Goal: Transaction & Acquisition: Purchase product/service

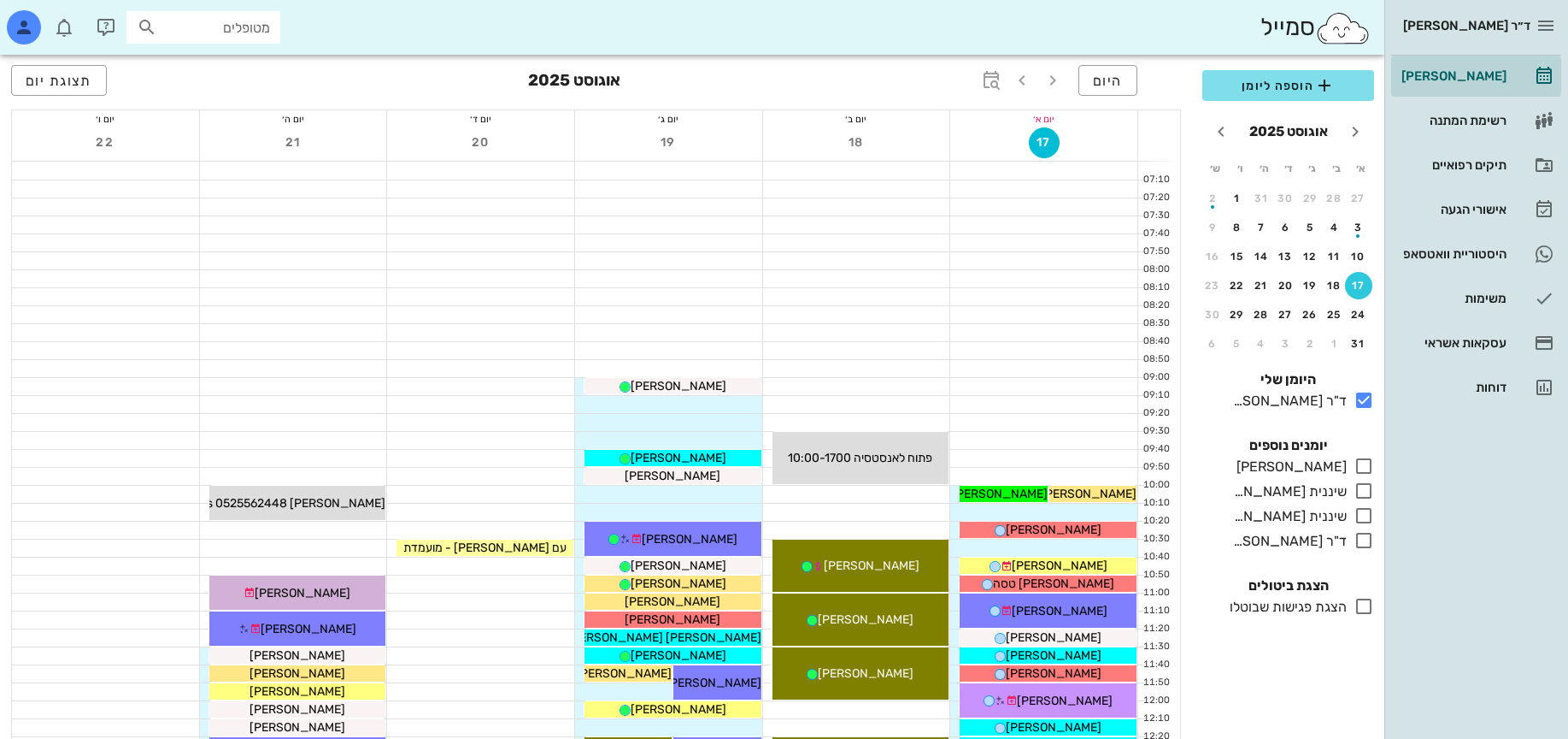
scroll to position [726, 0]
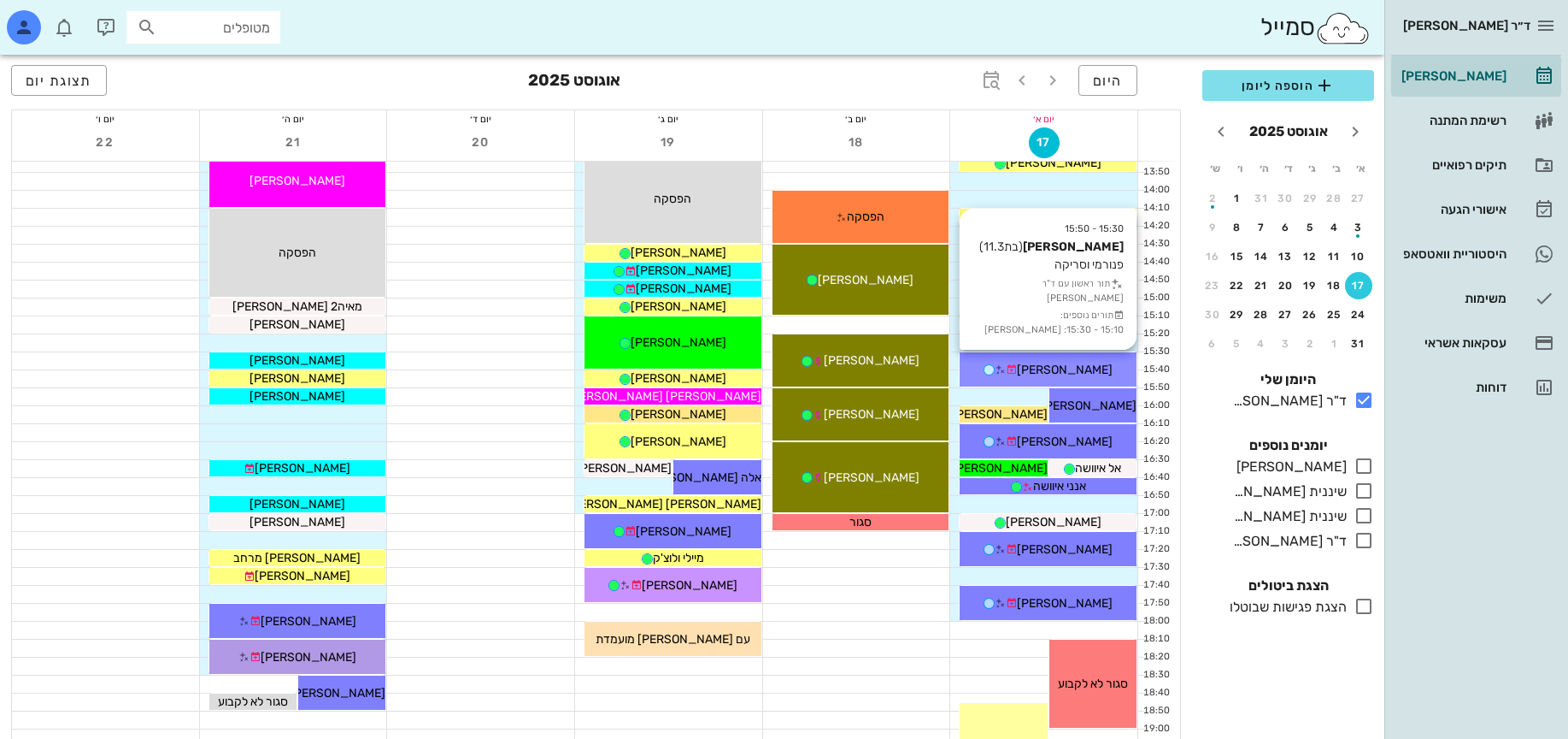
click at [1088, 368] on span "[PERSON_NAME]" at bounding box center [1066, 369] width 96 height 14
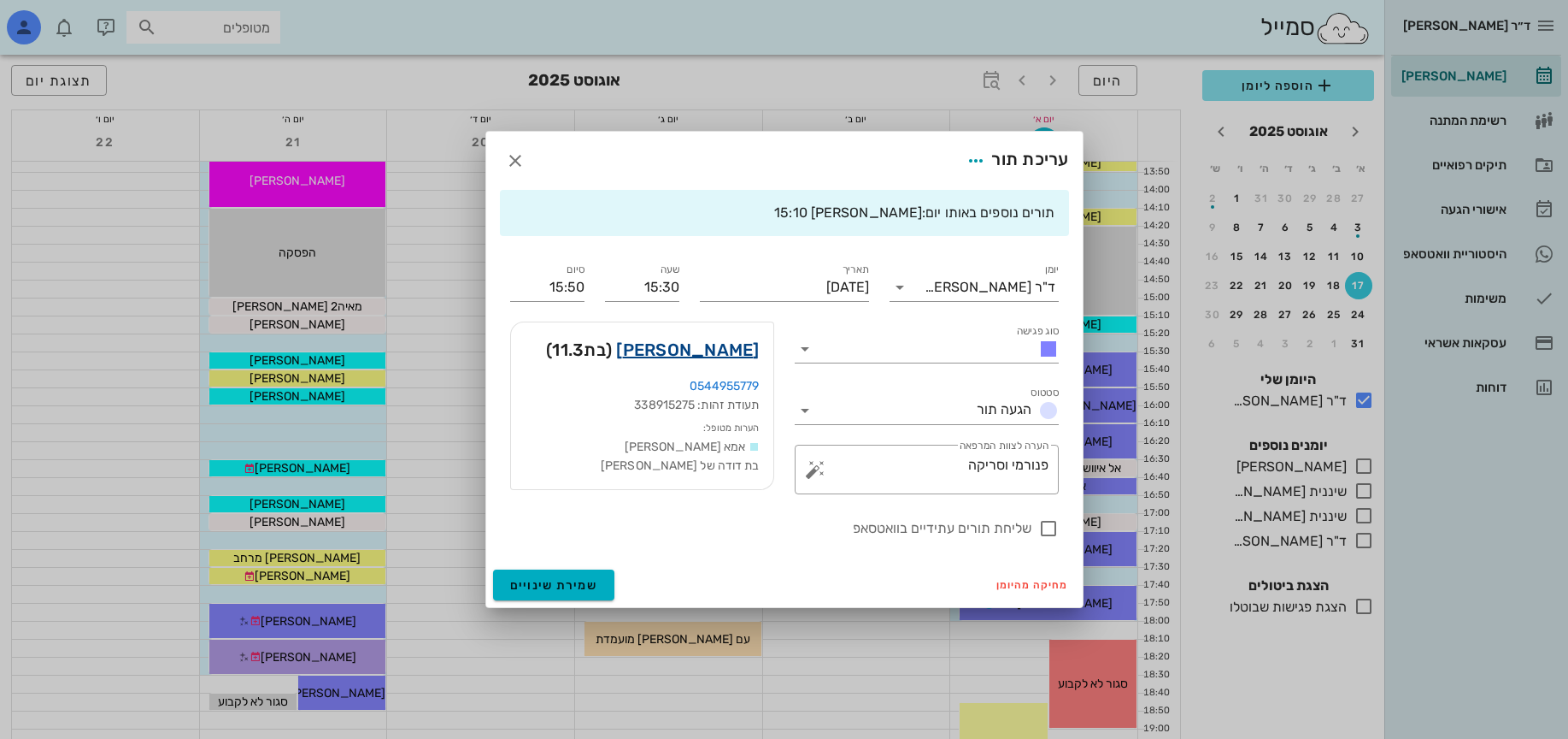
click at [743, 352] on link "[PERSON_NAME]" at bounding box center [687, 350] width 143 height 27
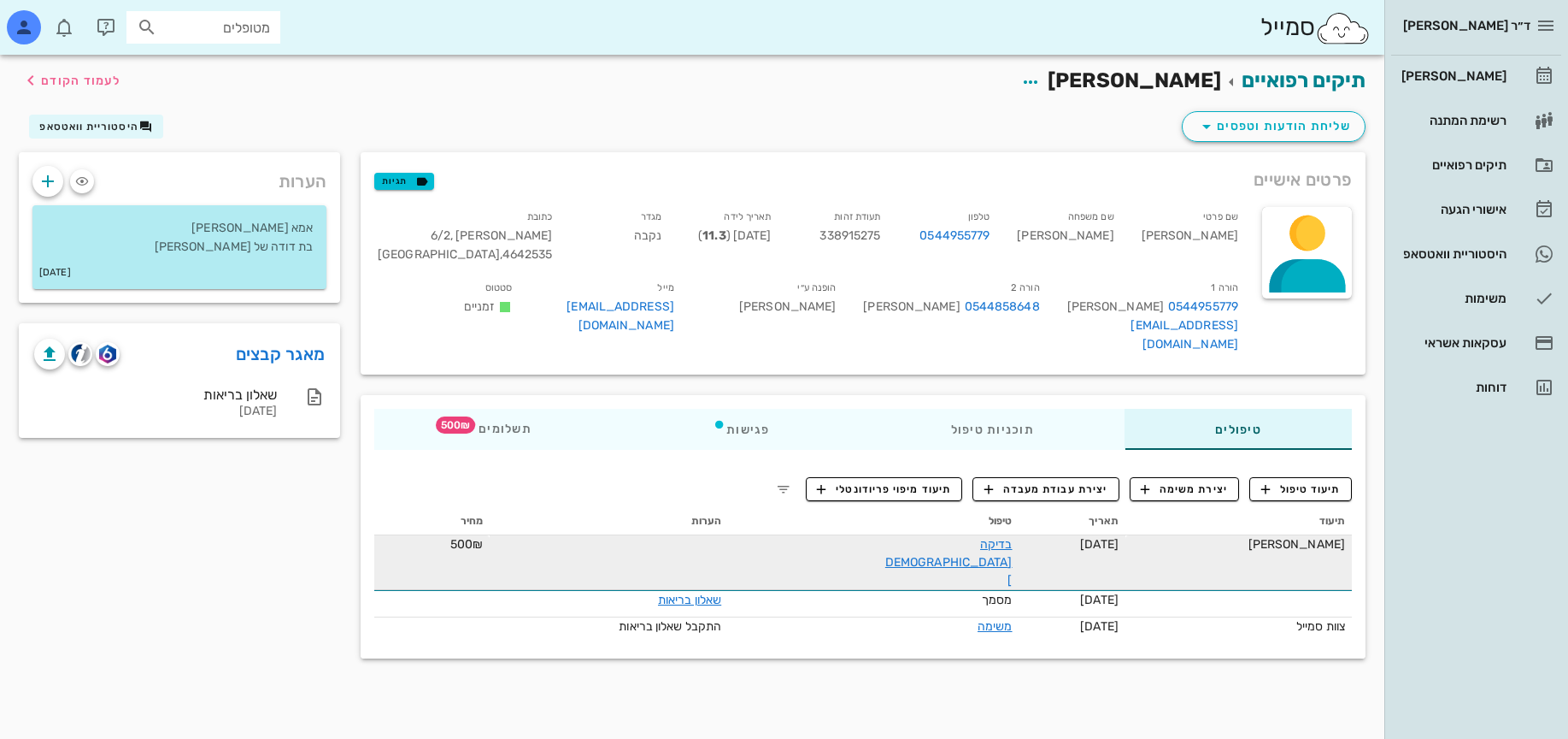
drag, startPoint x: 865, startPoint y: 531, endPoint x: 1022, endPoint y: 530, distance: 157.0
click at [1022, 535] on tr "[PERSON_NAME] [DATE] בדיקה [DEMOGRAPHIC_DATA] 500₪" at bounding box center [864, 562] width 978 height 55
click at [1026, 535] on td "[DATE]" at bounding box center [1072, 562] width 106 height 55
drag, startPoint x: 1034, startPoint y: 525, endPoint x: 881, endPoint y: 523, distance: 153.0
click at [881, 535] on tr "[PERSON_NAME] [DATE] בדיקה [DEMOGRAPHIC_DATA] 500₪" at bounding box center [864, 562] width 978 height 55
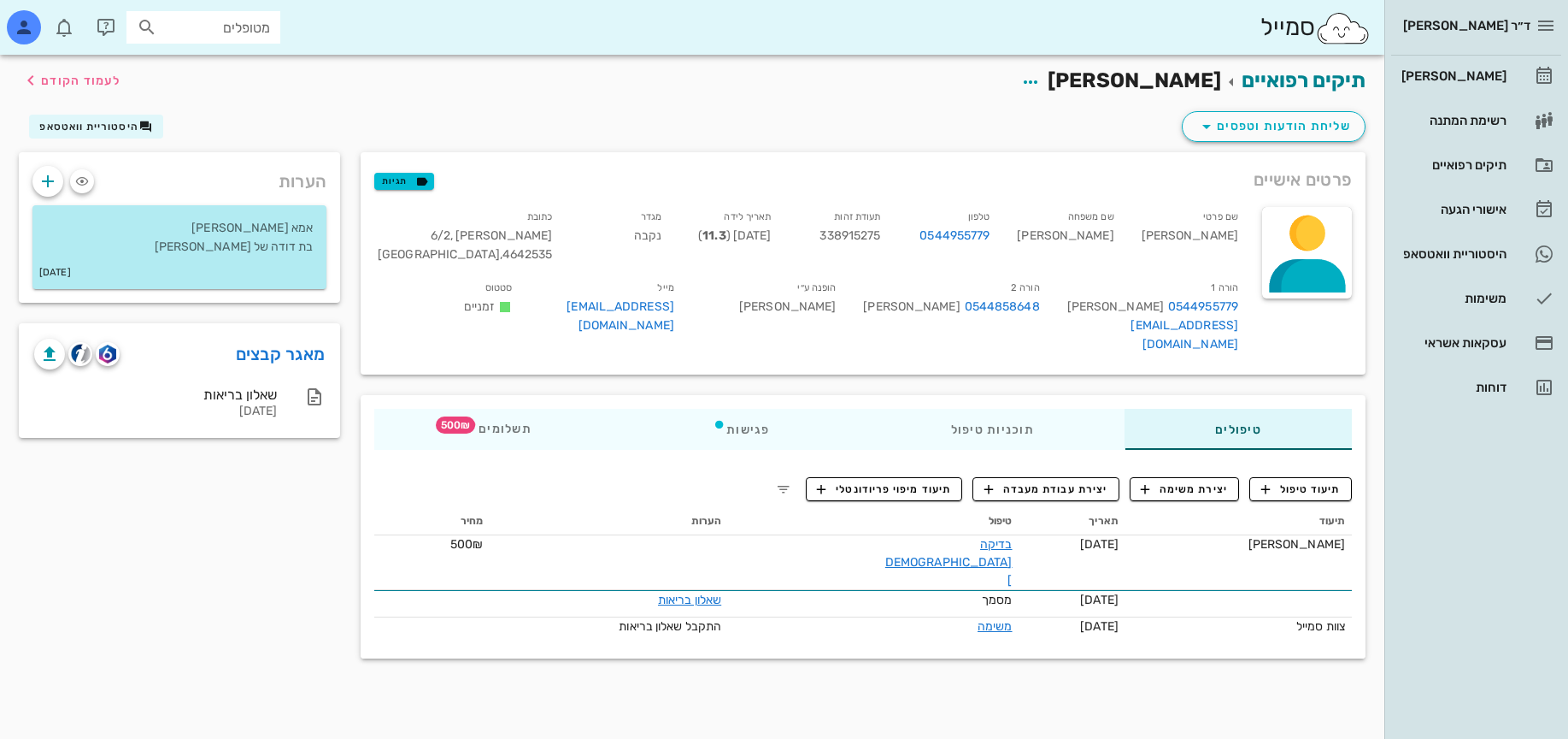
click at [1136, 72] on span "[PERSON_NAME]" at bounding box center [1135, 80] width 174 height 24
copy span "[PERSON_NAME]"
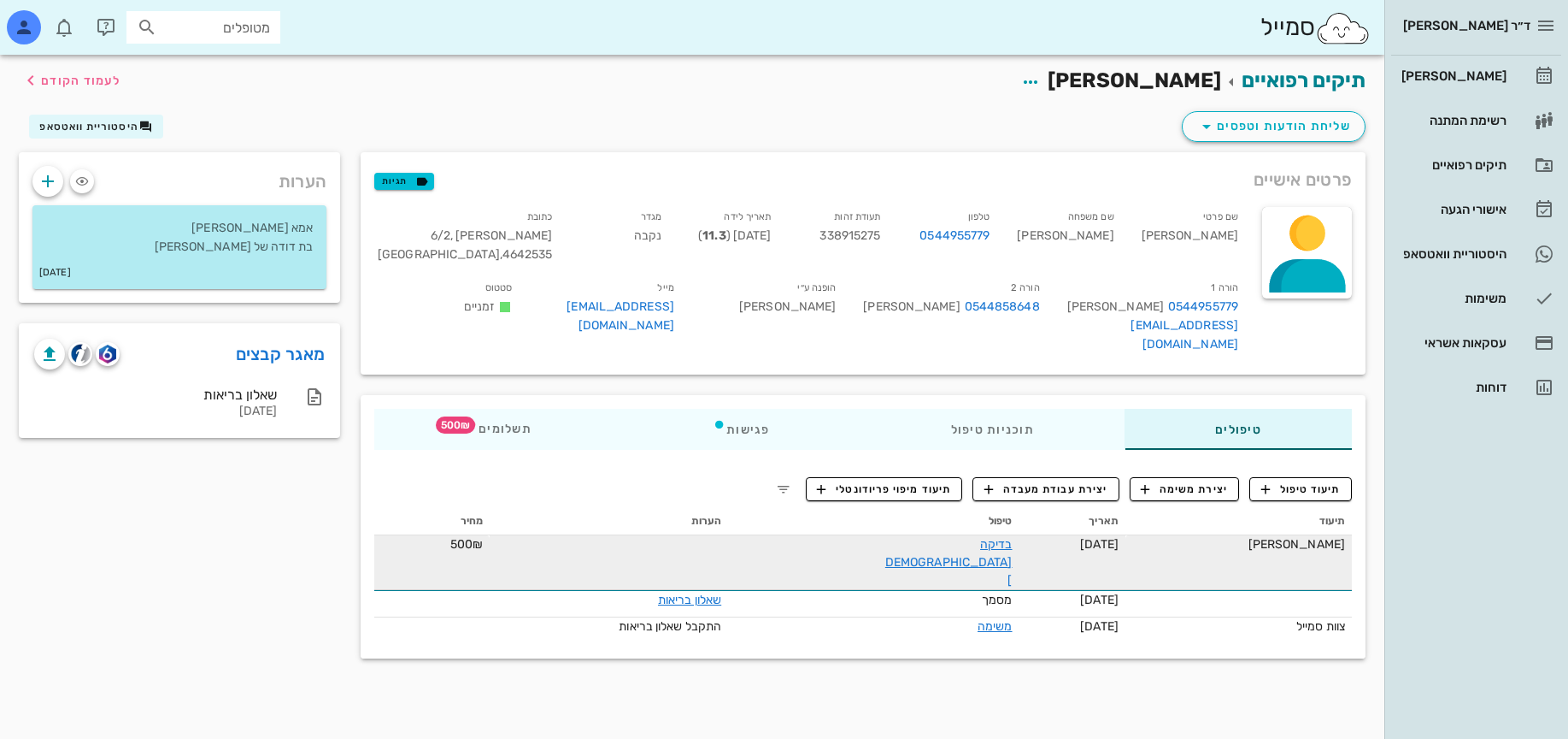
click at [1312, 535] on div "[PERSON_NAME]" at bounding box center [1239, 544] width 213 height 18
copy div "[PERSON_NAME]"
click at [898, 535] on div "בדיקה [DEMOGRAPHIC_DATA]" at bounding box center [948, 562] width 128 height 54
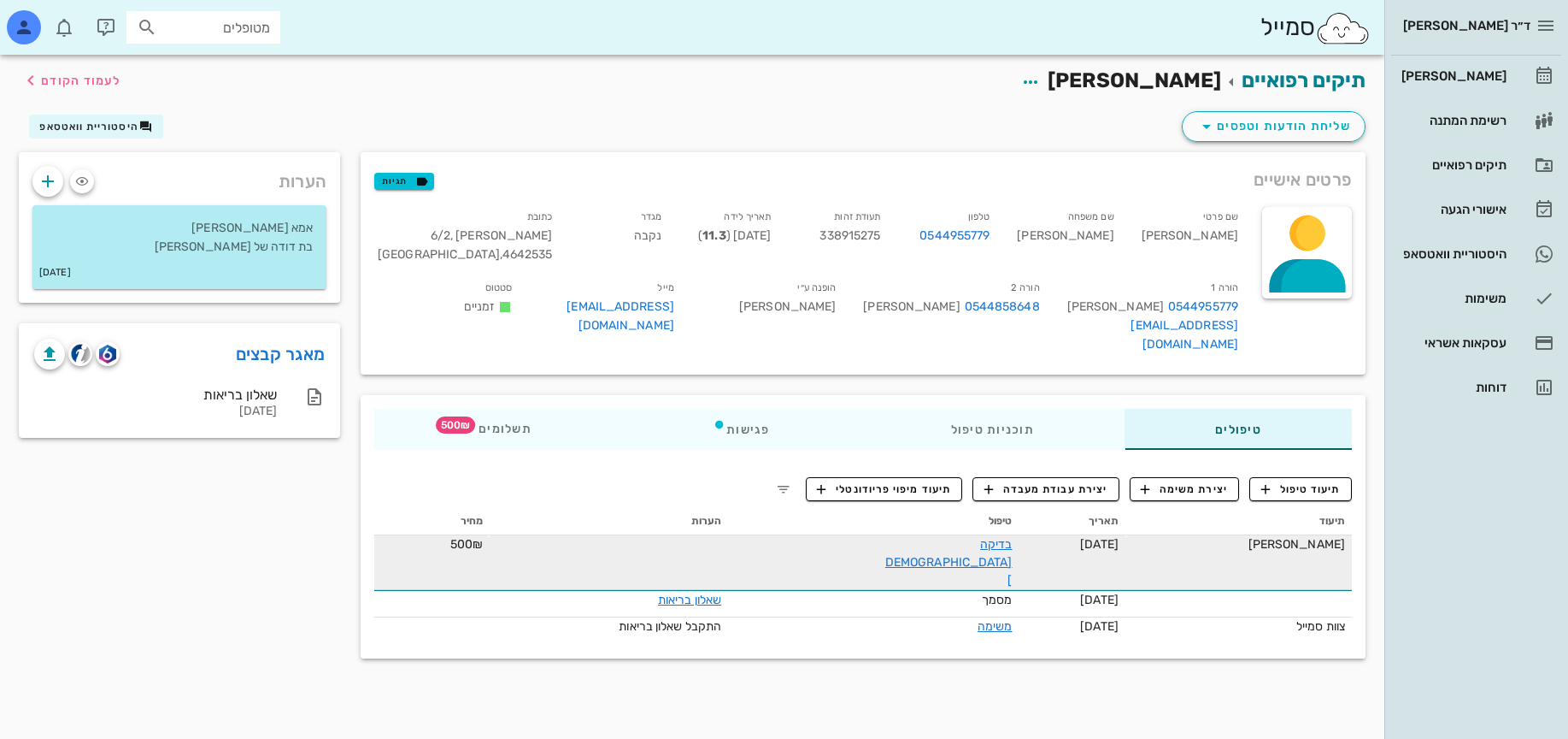
click at [898, 535] on div "בדיקה [DEMOGRAPHIC_DATA]" at bounding box center [948, 562] width 128 height 54
copy link "בדיקה [DEMOGRAPHIC_DATA]"
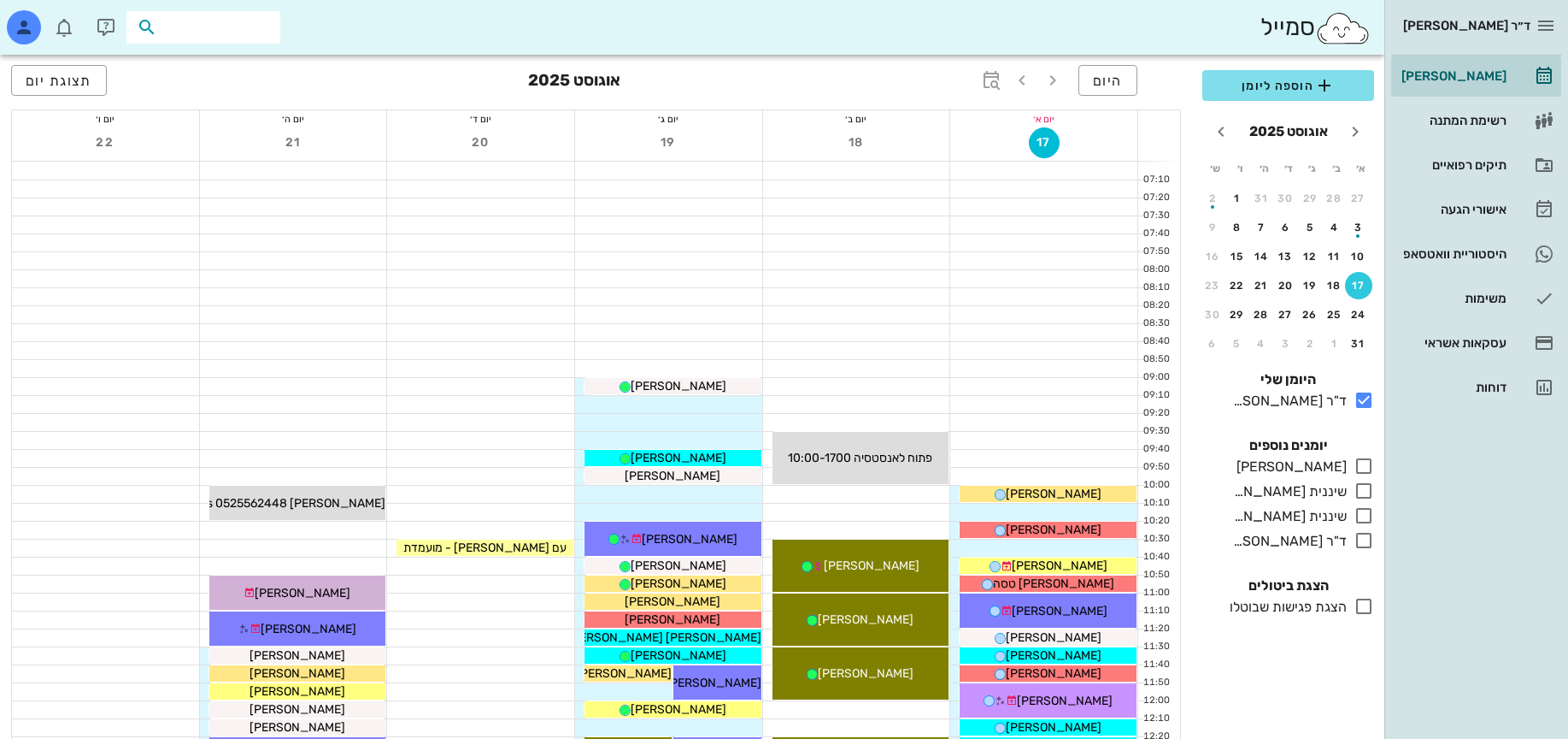
click at [226, 19] on input "text" at bounding box center [215, 27] width 110 height 22
click at [233, 38] on div at bounding box center [204, 28] width 154 height 33
paste input "972527026897"
type input "0527026897"
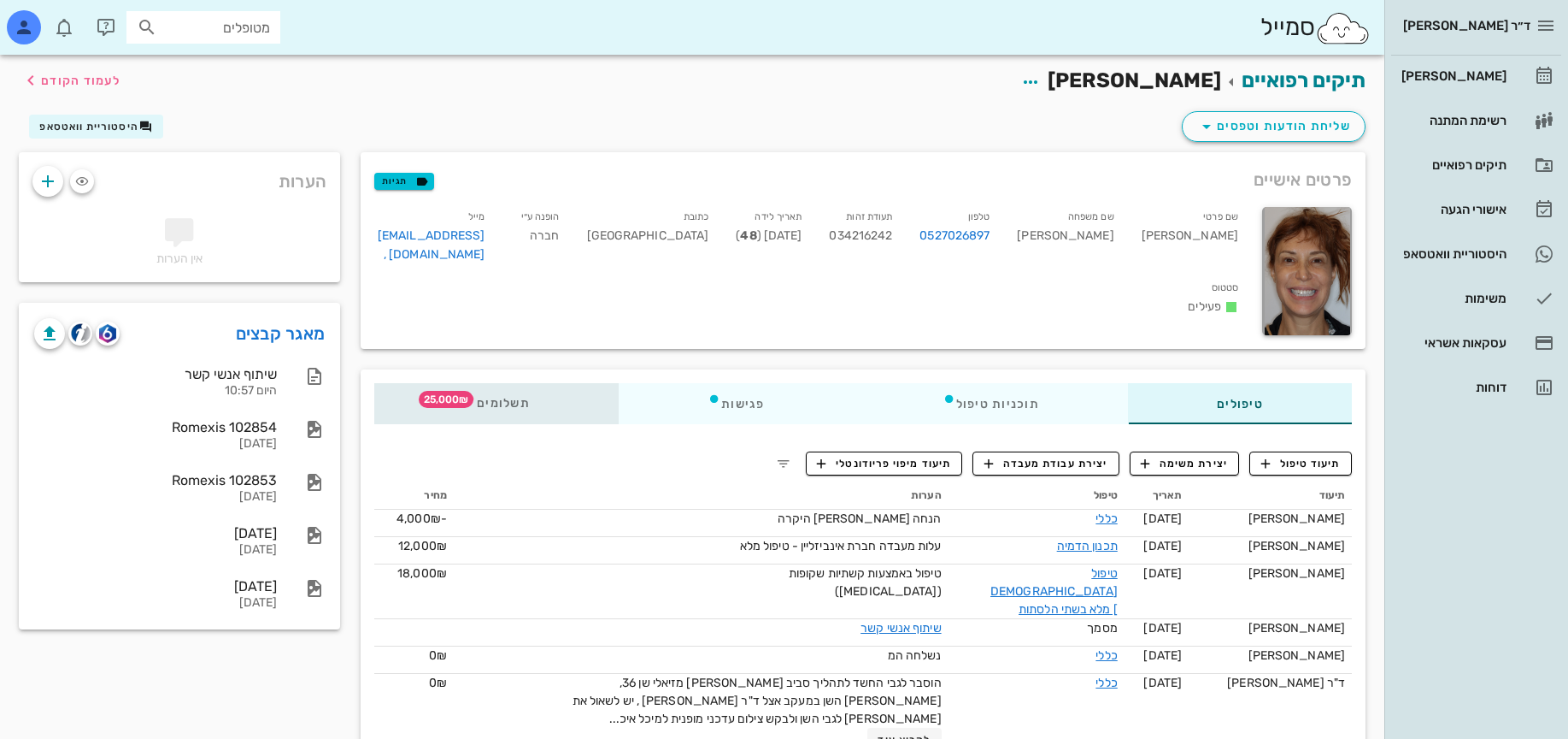
click at [422, 395] on span "25,000₪" at bounding box center [446, 400] width 55 height 17
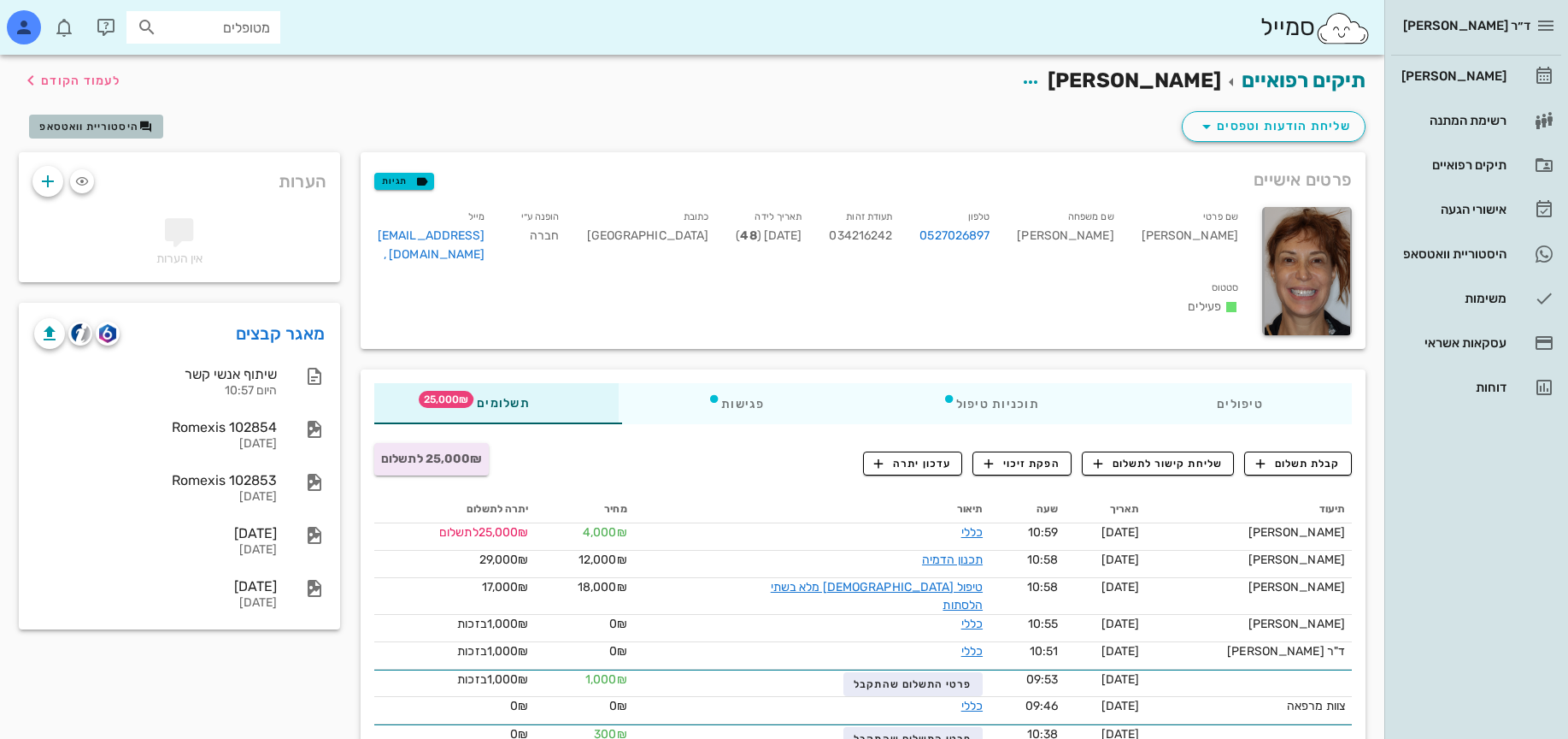
click at [136, 129] on span "היסטוריית וואטסאפ" at bounding box center [88, 126] width 99 height 12
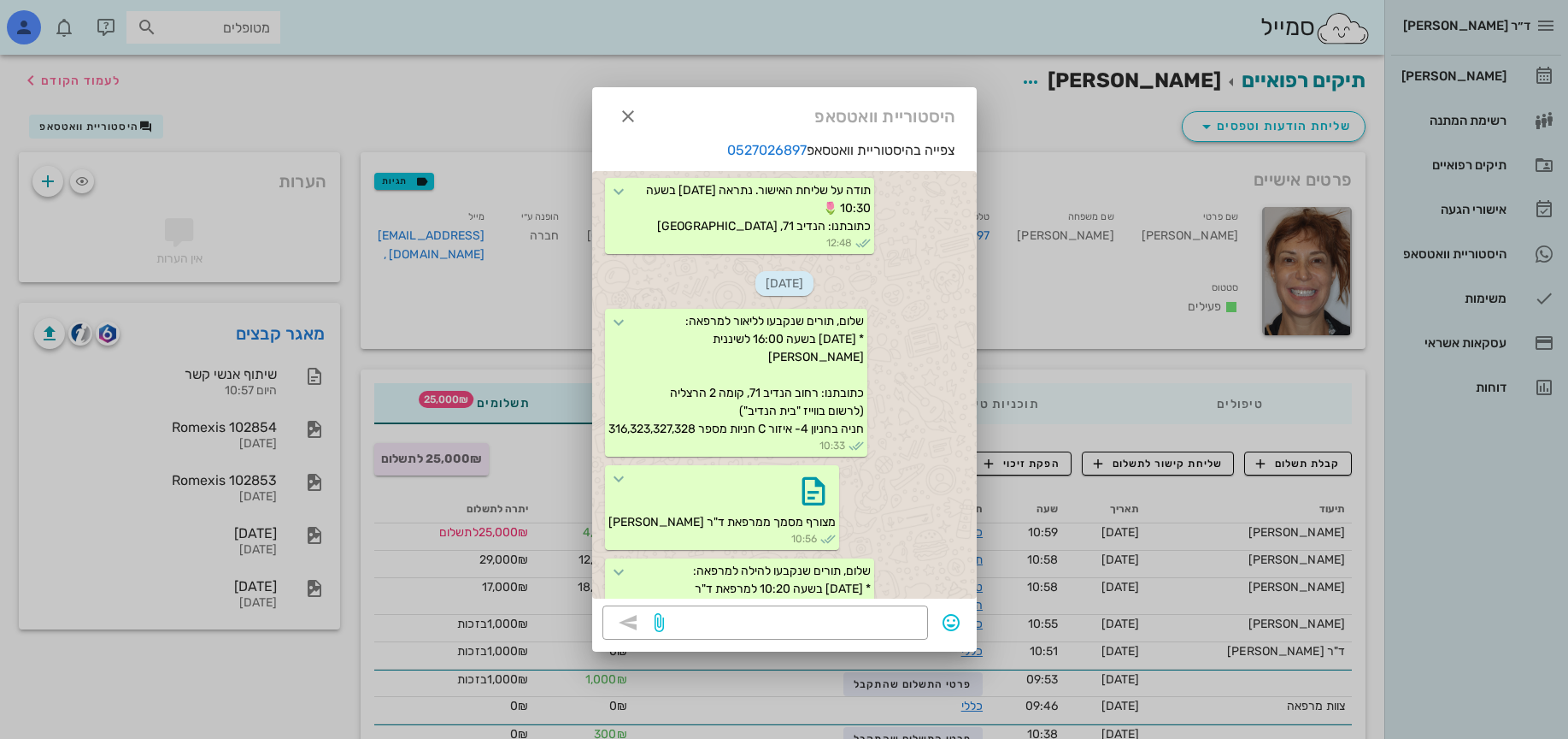
scroll to position [1861, 0]
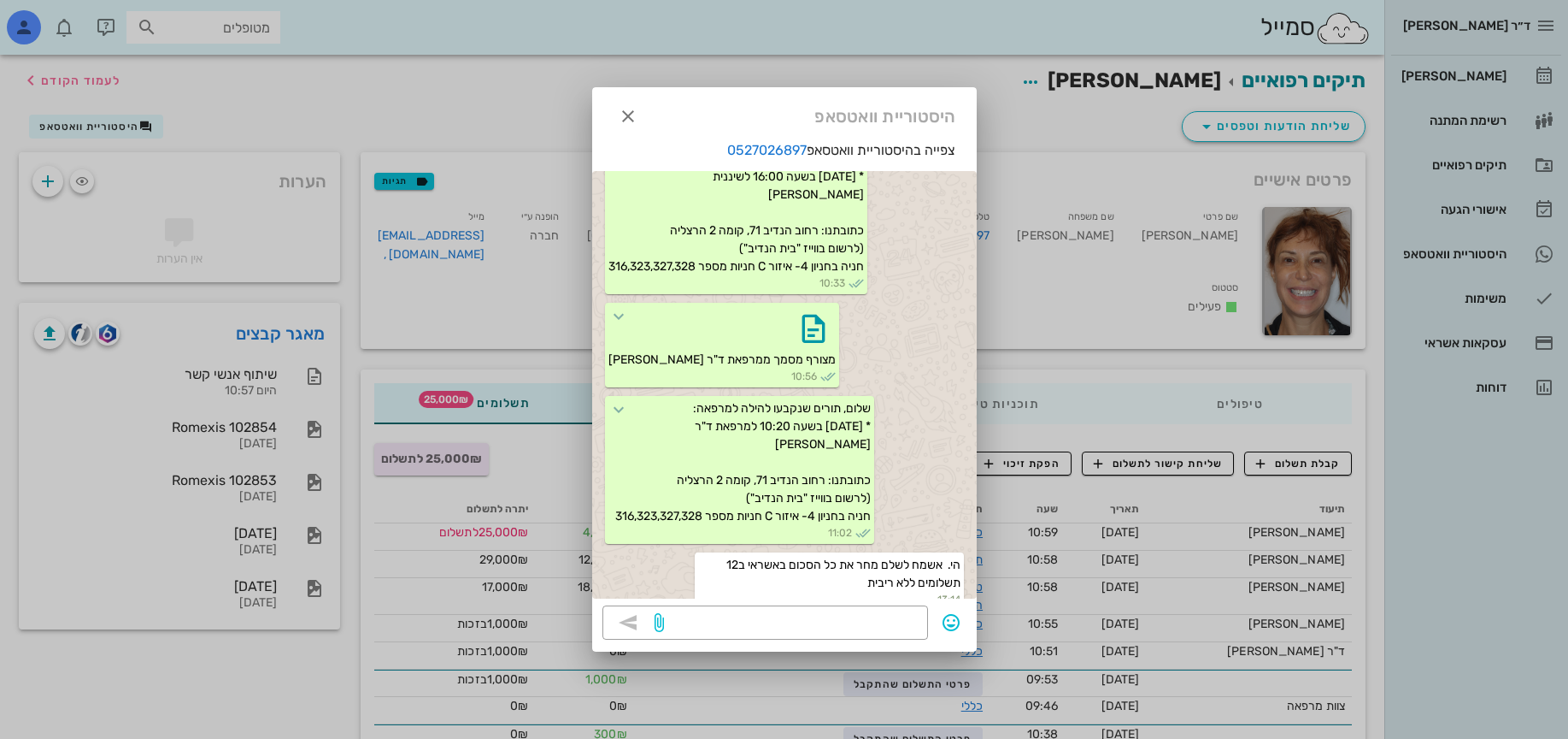
click at [1081, 270] on div at bounding box center [784, 369] width 1568 height 739
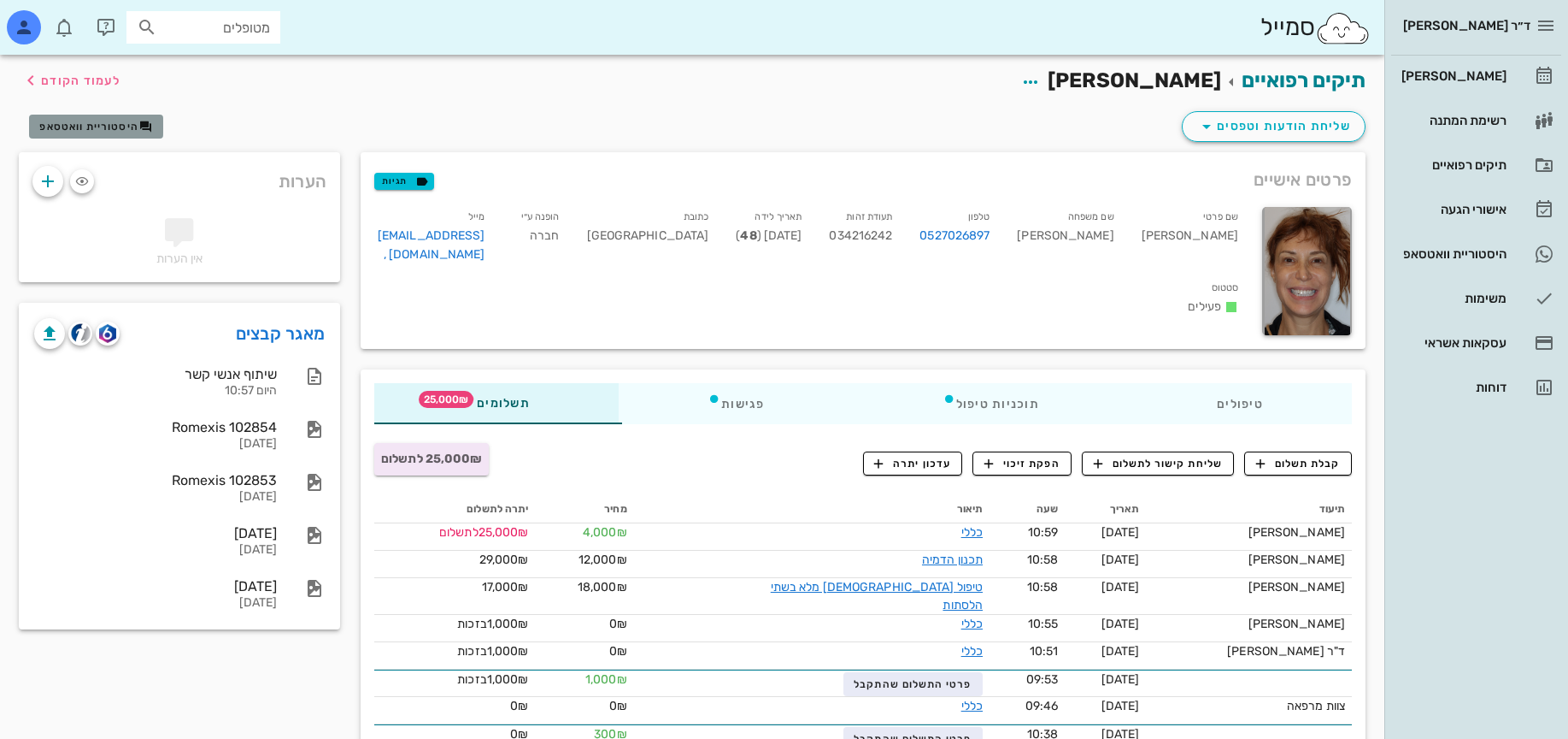
click at [53, 128] on span "היסטוריית וואטסאפ" at bounding box center [88, 126] width 99 height 12
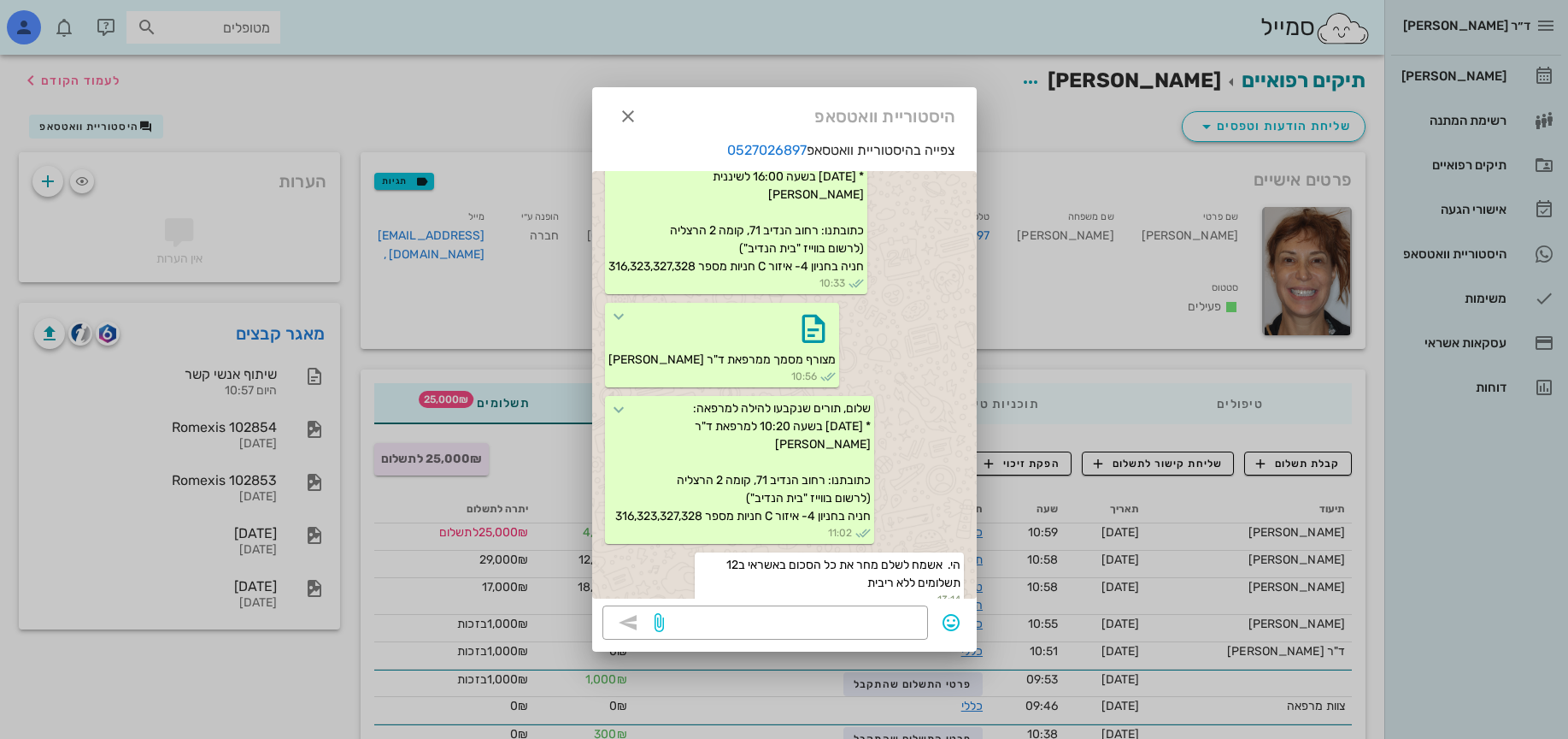
click at [1067, 220] on div at bounding box center [784, 369] width 1568 height 739
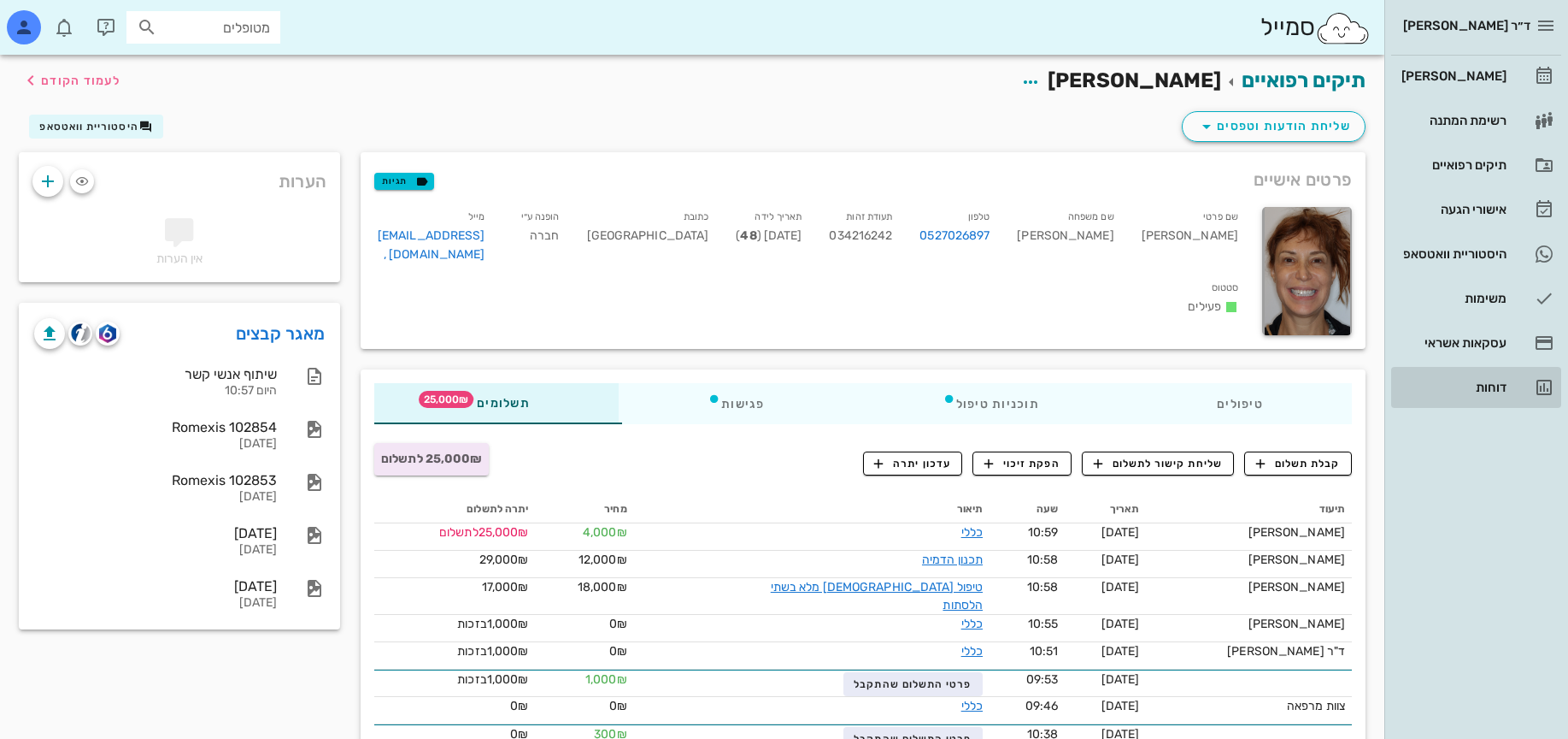
click at [1439, 390] on div "דוחות" at bounding box center [1452, 387] width 109 height 13
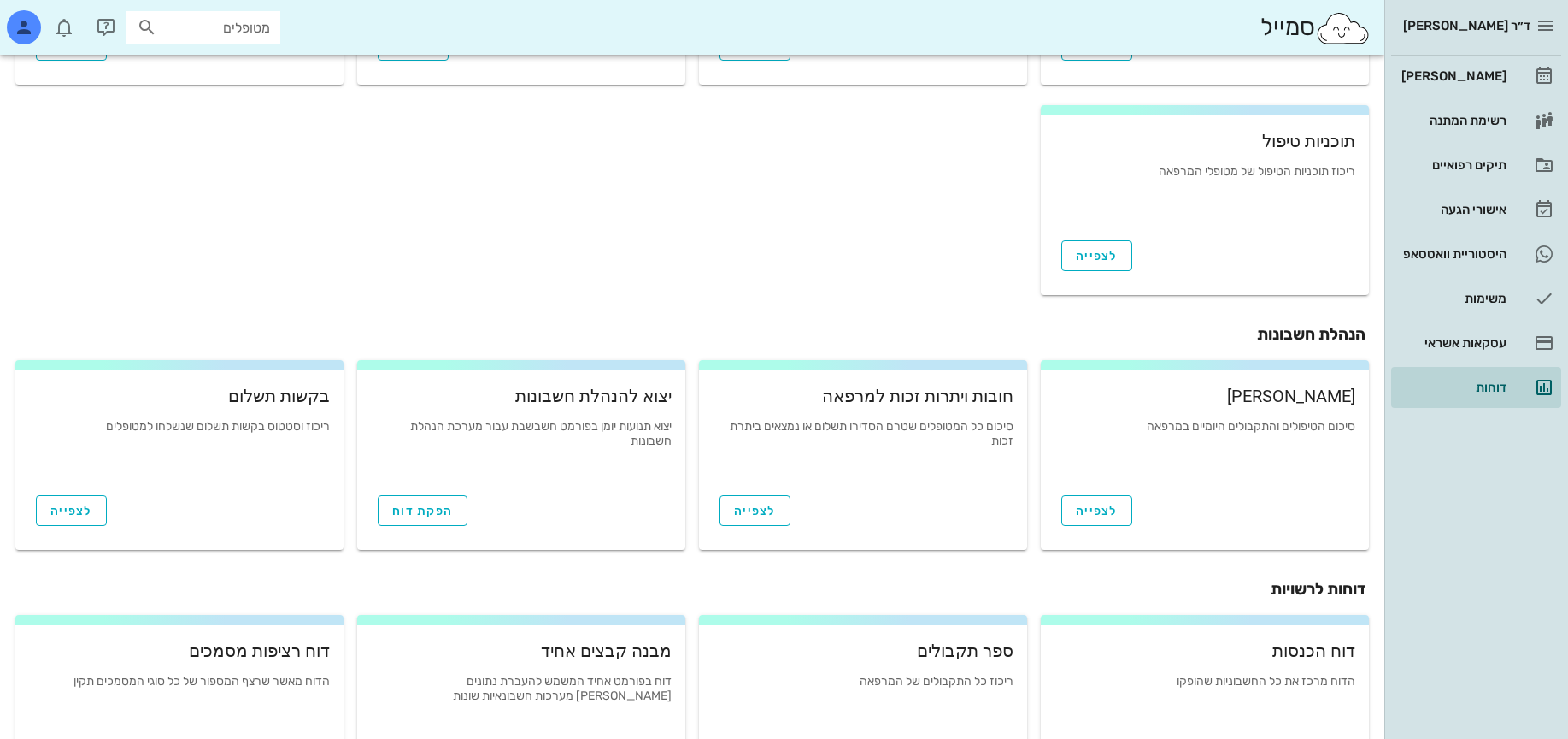
scroll to position [525, 0]
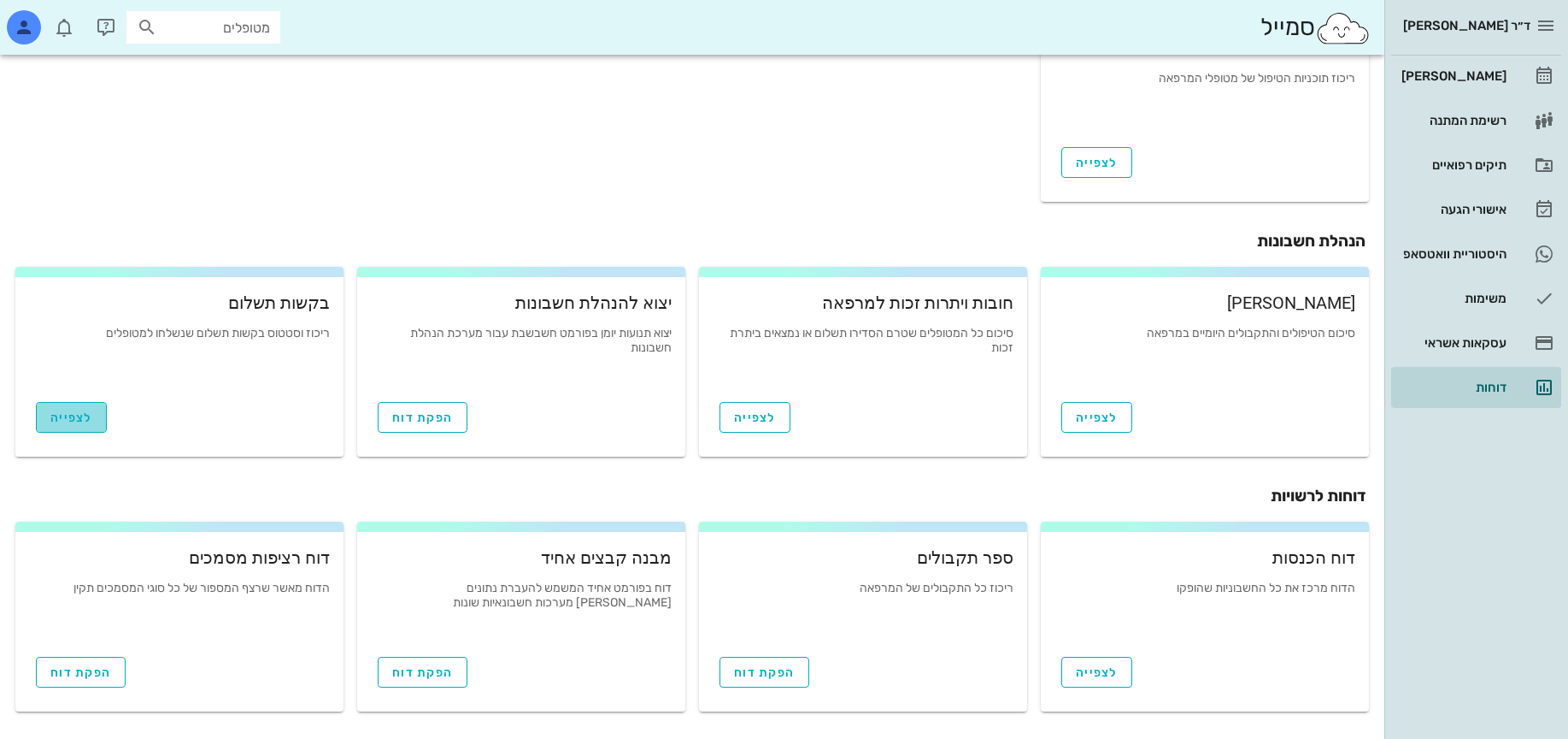
click at [79, 431] on link "לצפייה" at bounding box center [71, 417] width 71 height 31
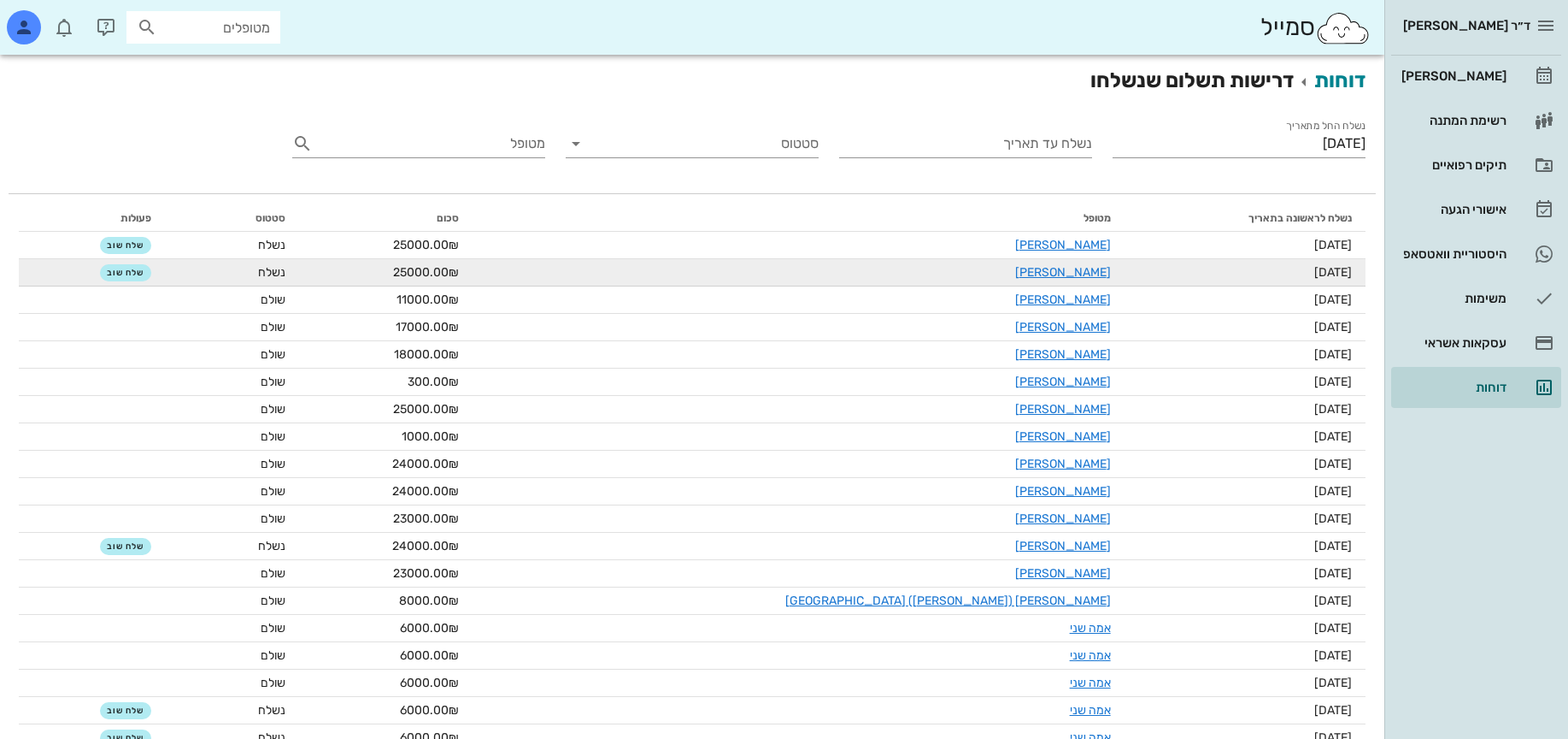
click at [858, 271] on td "הילה לוי" at bounding box center [798, 273] width 651 height 27
copy link "הילה לוי"
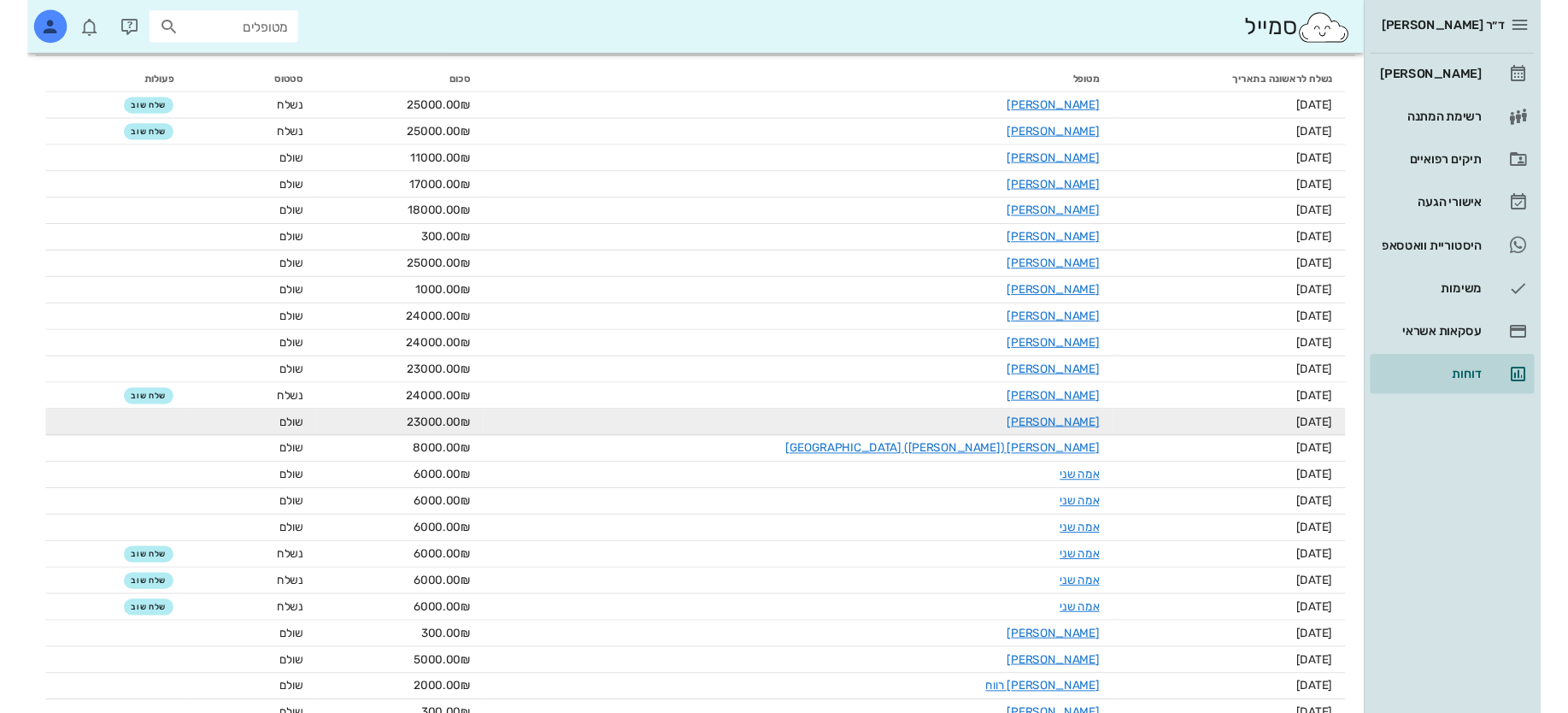
scroll to position [300, 0]
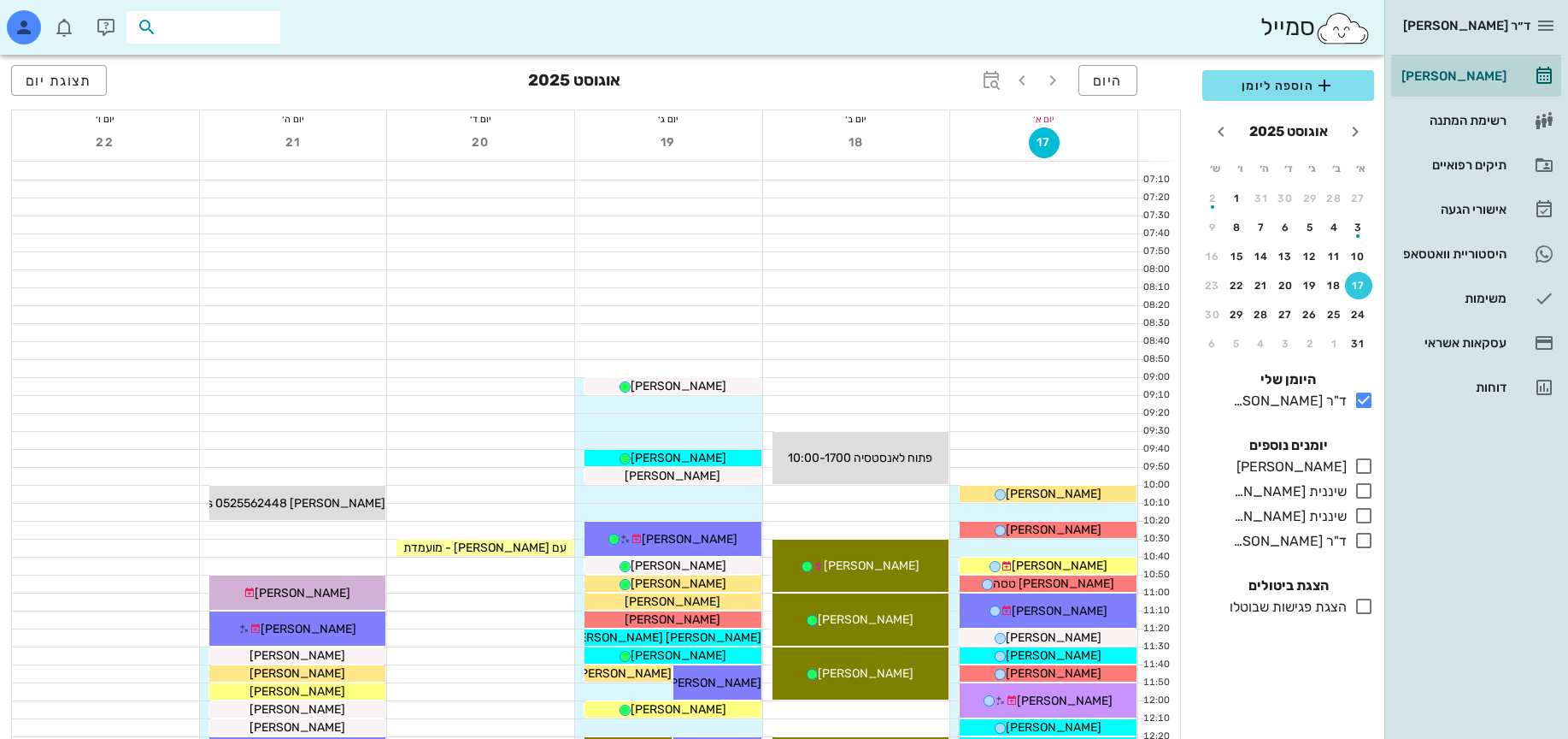
click at [252, 28] on input "text" at bounding box center [215, 27] width 110 height 22
type input "[PERSON_NAME]"
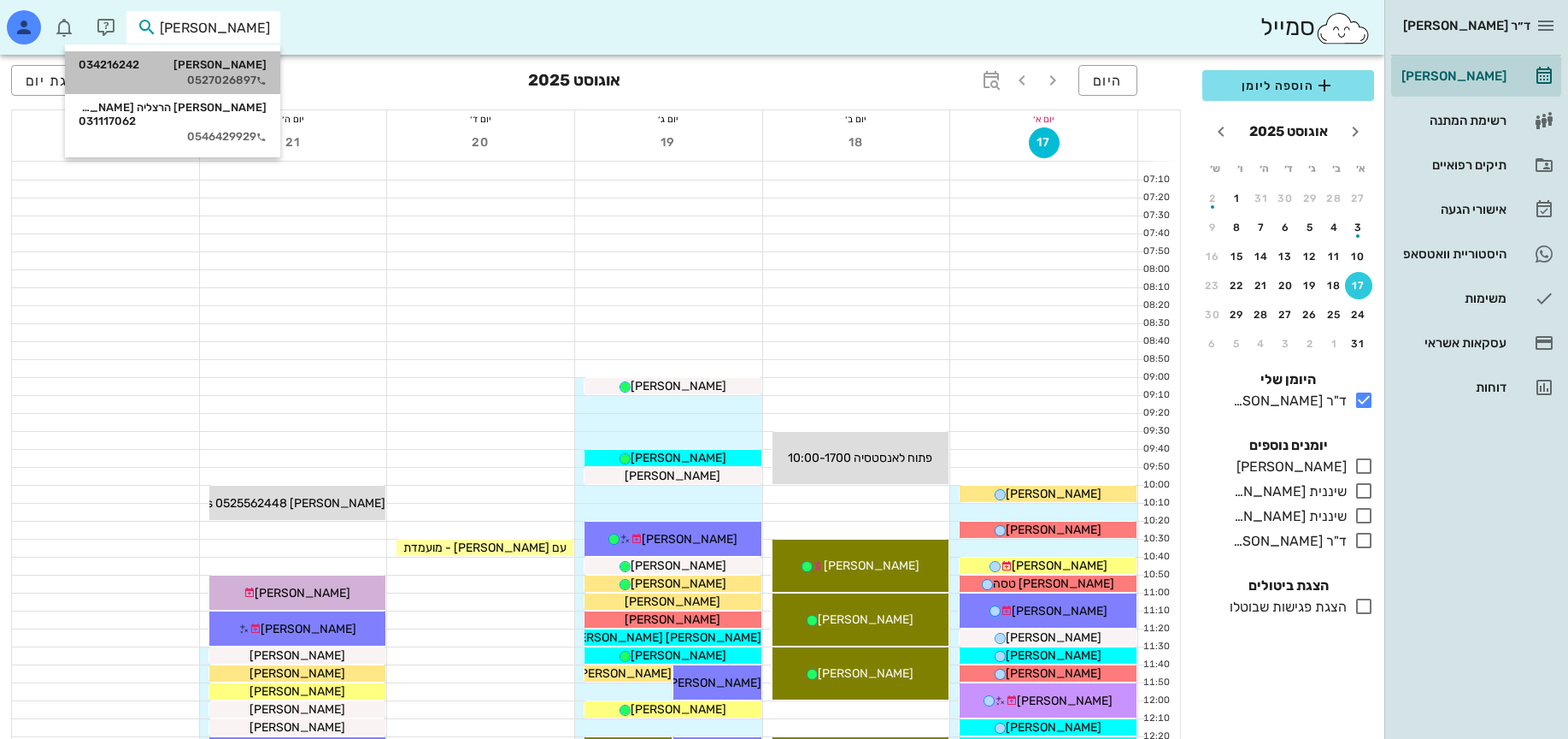
click at [238, 61] on div "הילה לוי 034216242" at bounding box center [173, 64] width 188 height 13
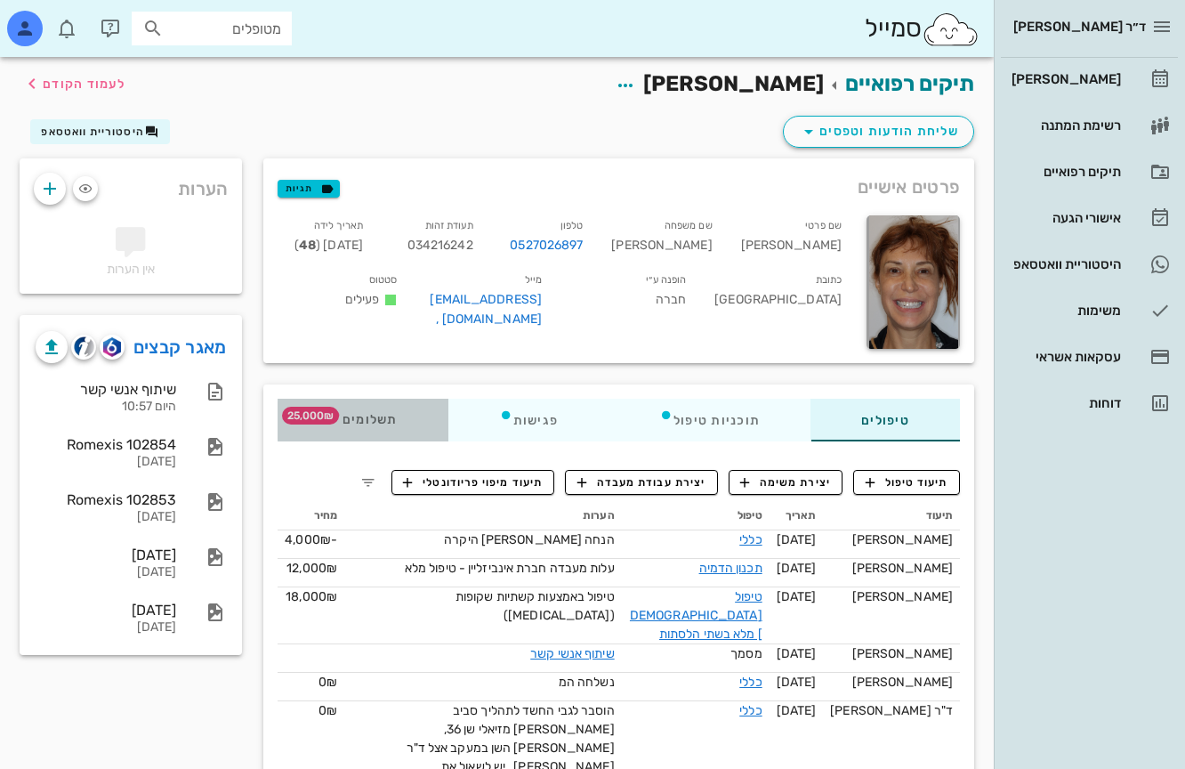
click at [388, 430] on div "תשלומים 25,000₪" at bounding box center [363, 420] width 171 height 43
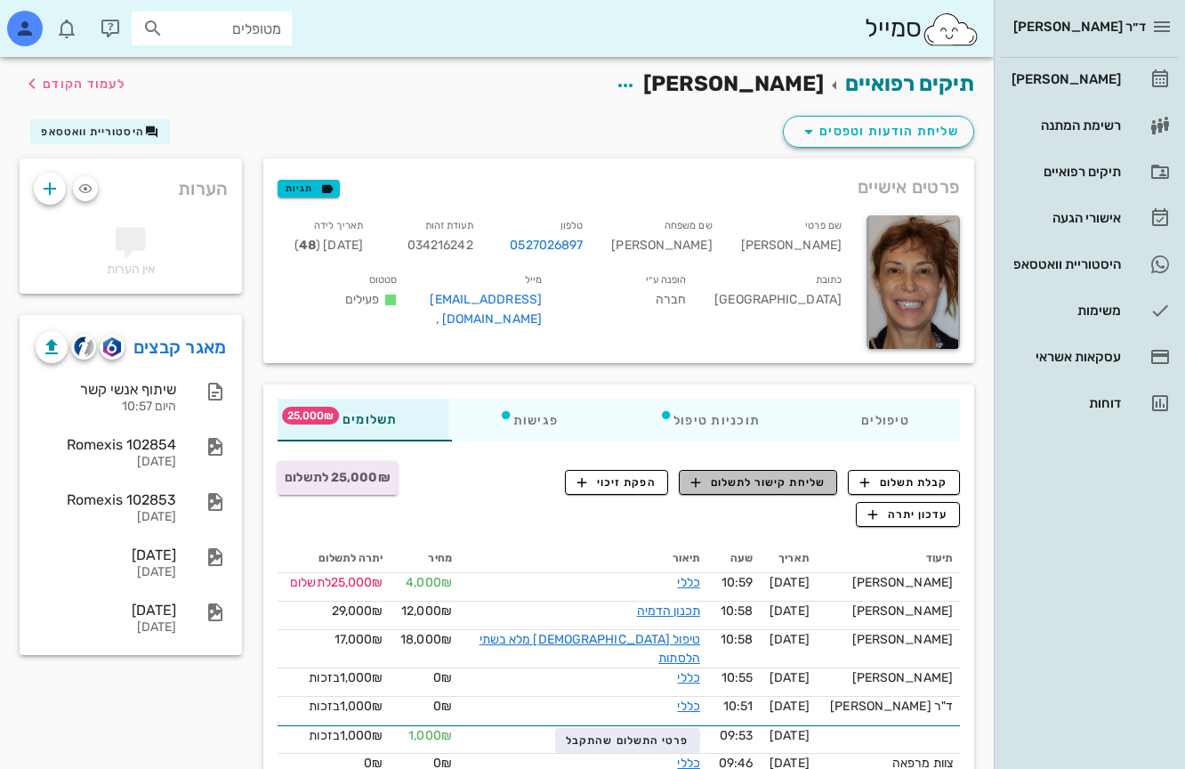
click at [755, 480] on span "שליחת קישור לתשלום" at bounding box center [758, 482] width 134 height 16
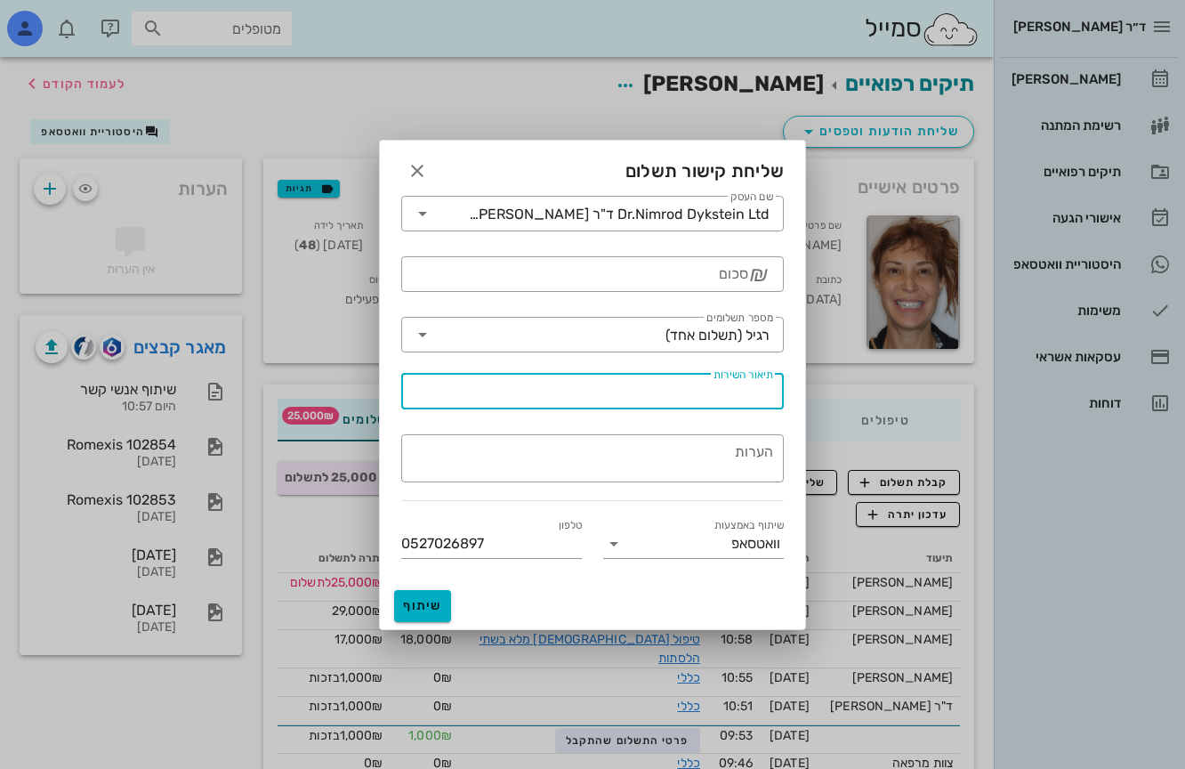
click at [697, 391] on input "תיאור השירות" at bounding box center [592, 391] width 361 height 28
paste input "טיפול אורתודונטי"
type input "טיפול אורתודונטי"
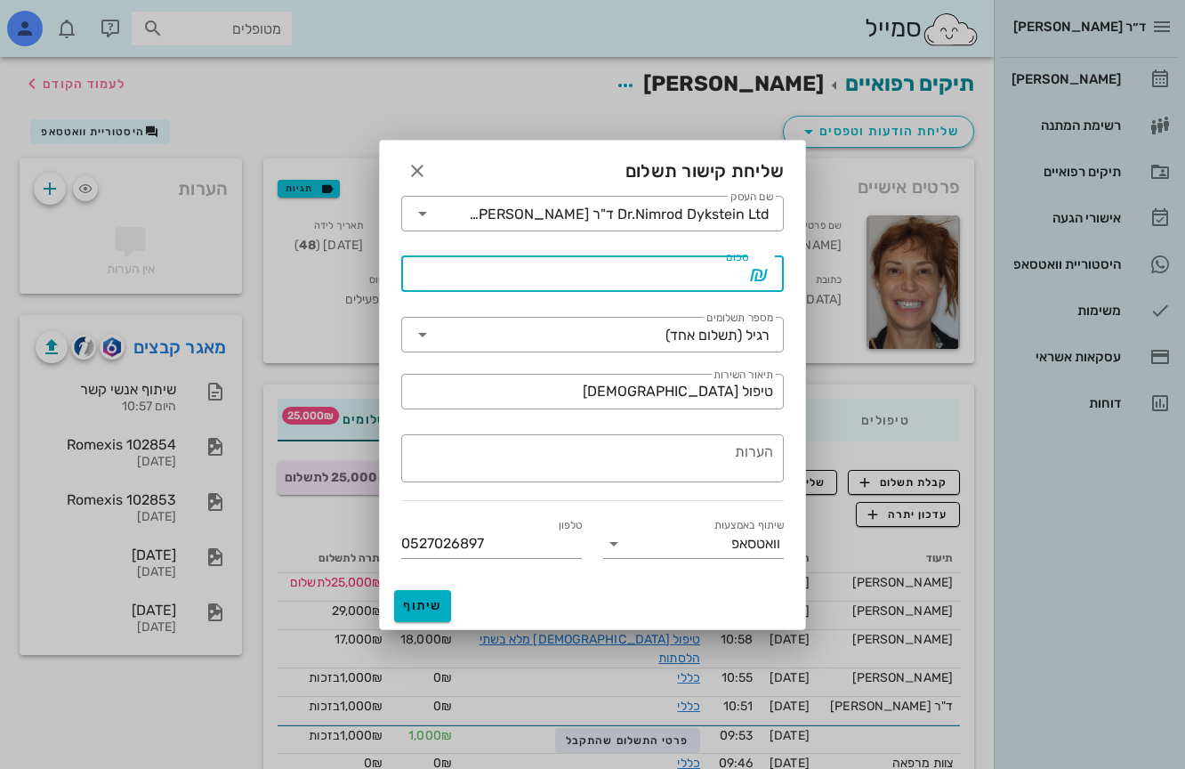
click at [697, 286] on input "סכום" at bounding box center [580, 274] width 336 height 28
type input "25000"
click at [425, 609] on span "שיתוף" at bounding box center [422, 605] width 43 height 15
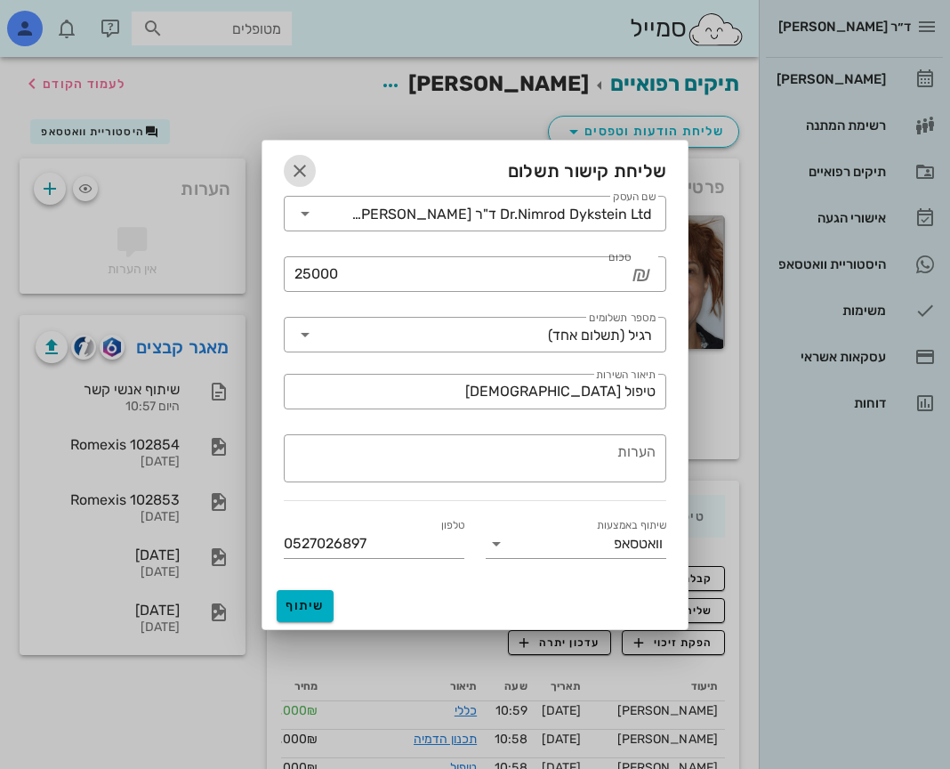
click at [308, 171] on icon "button" at bounding box center [299, 170] width 21 height 21
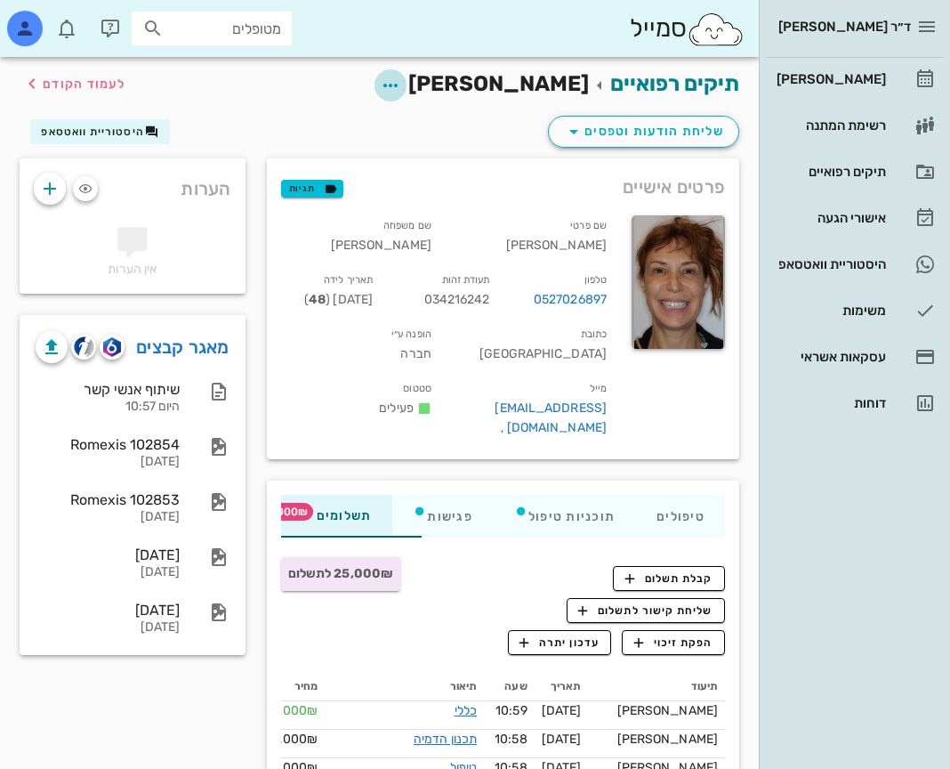
click at [401, 83] on icon "button" at bounding box center [390, 85] width 21 height 21
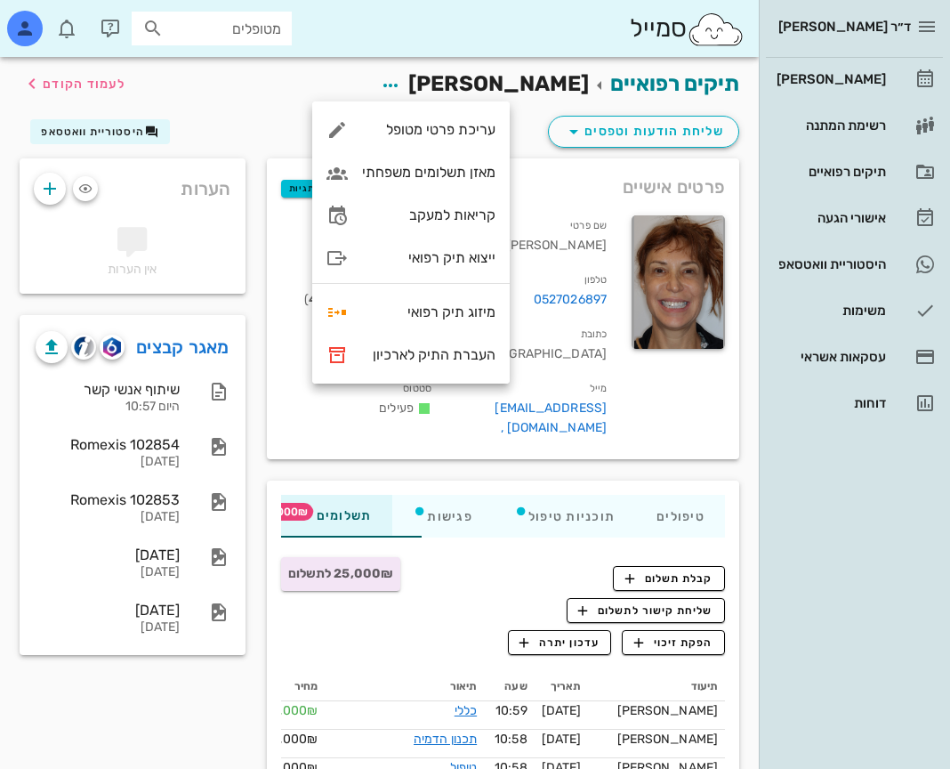
click at [387, 315] on div "תאריך לידה 11-07-1977 ( 48 )" at bounding box center [328, 293] width 117 height 54
